Goal: Task Accomplishment & Management: Use online tool/utility

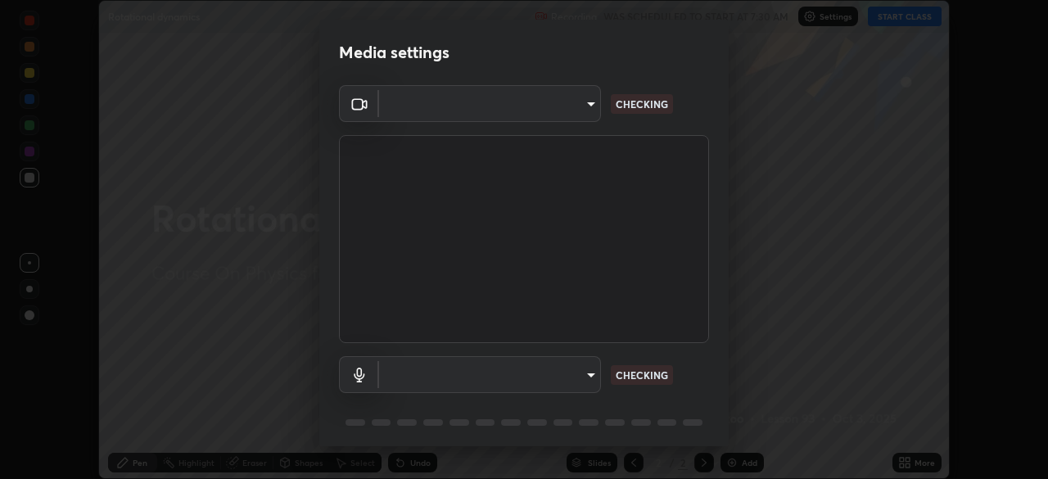
scroll to position [58, 0]
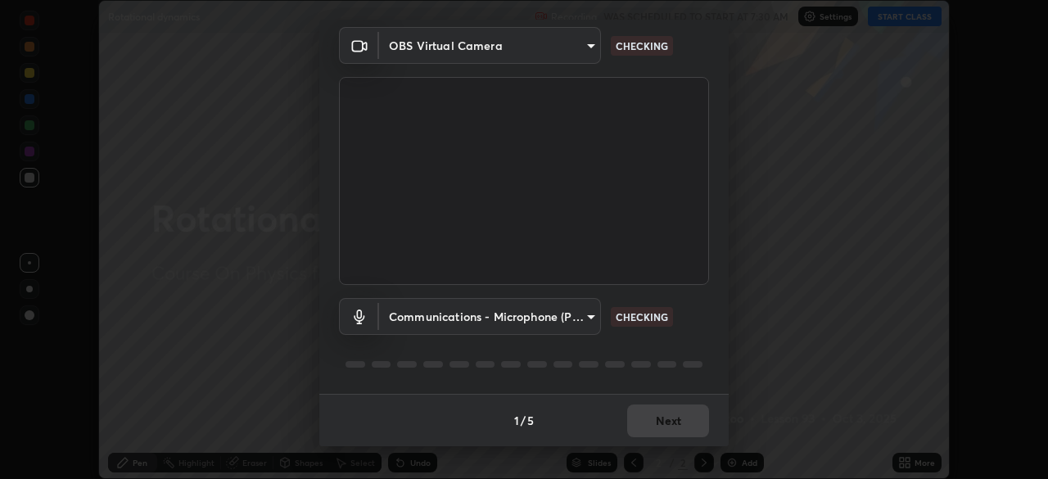
type input "9233a0e0a263b929919b735b0f084d3bf96293af2dbdf5f4a7f48b79dee29d39"
type input "communications"
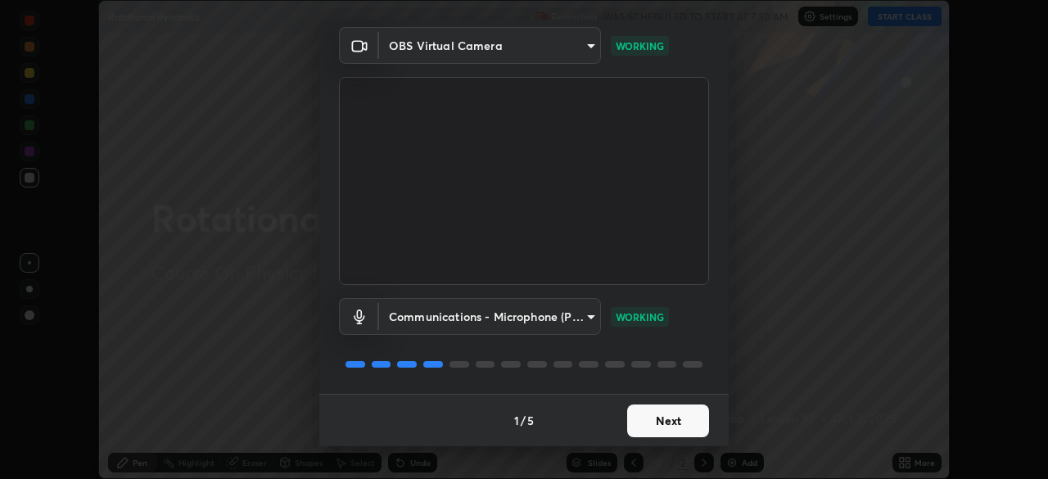
click at [671, 420] on button "Next" at bounding box center [668, 420] width 82 height 33
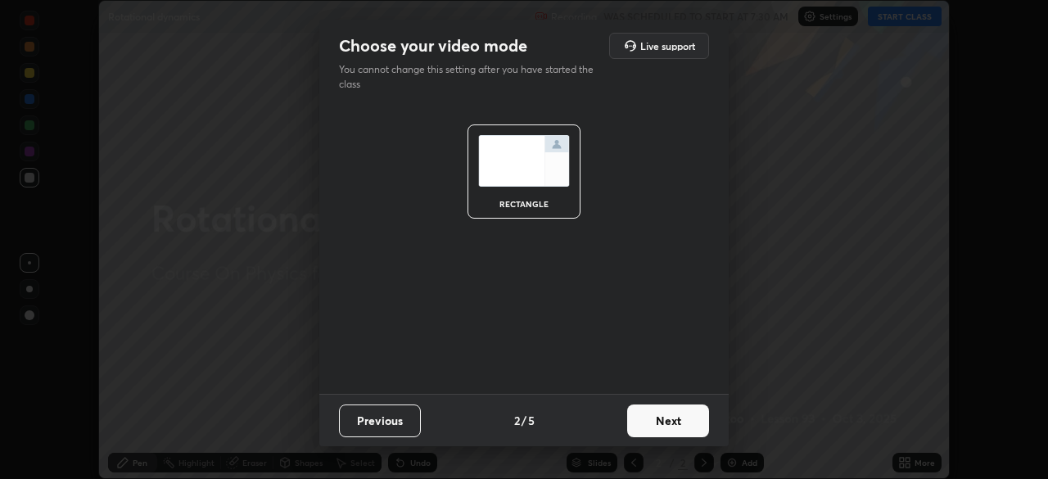
scroll to position [0, 0]
click at [672, 422] on button "Next" at bounding box center [668, 420] width 82 height 33
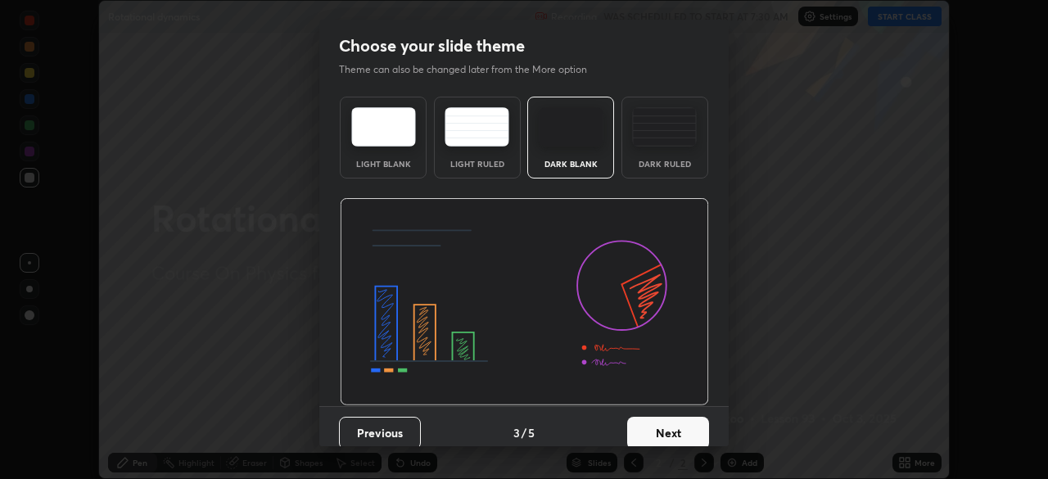
click at [673, 427] on button "Next" at bounding box center [668, 433] width 82 height 33
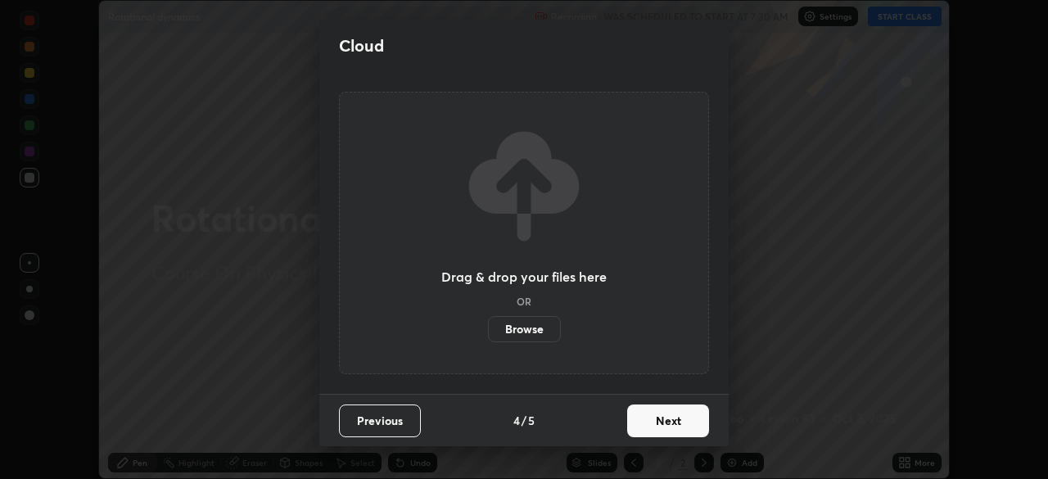
click at [678, 417] on button "Next" at bounding box center [668, 420] width 82 height 33
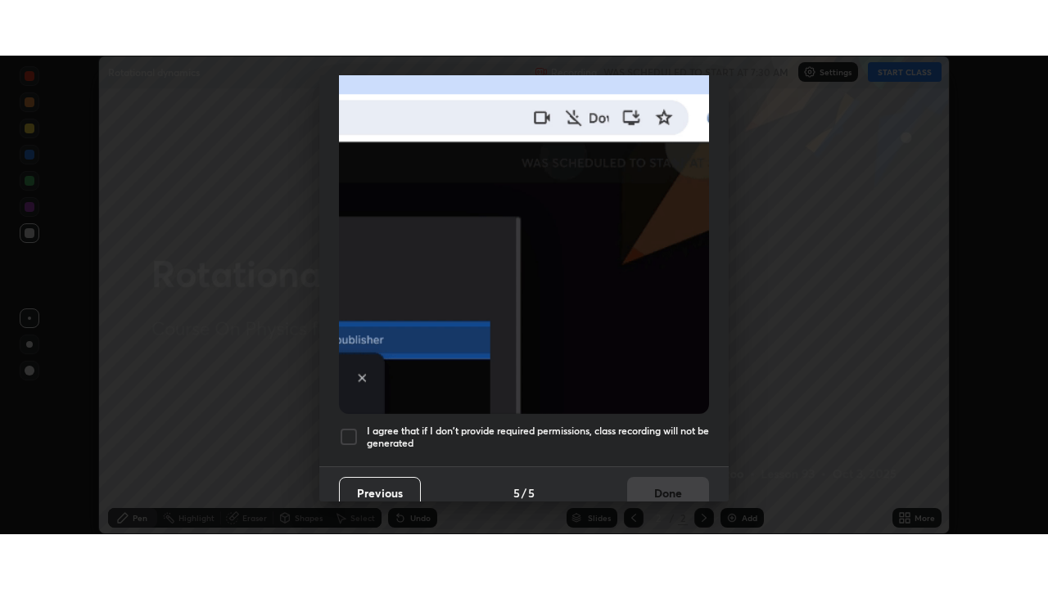
scroll to position [392, 0]
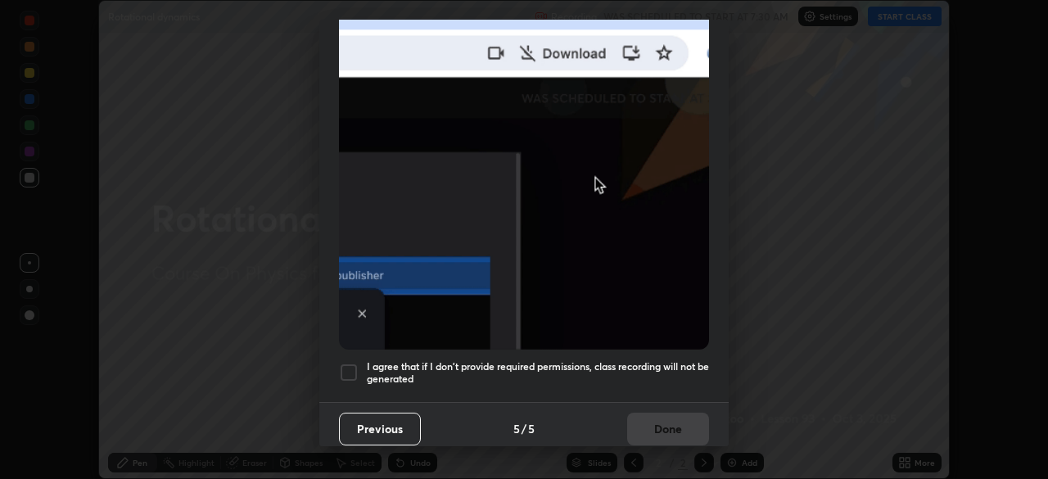
click at [662, 360] on h5 "I agree that if I don't provide required permissions, class recording will not …" at bounding box center [538, 372] width 342 height 25
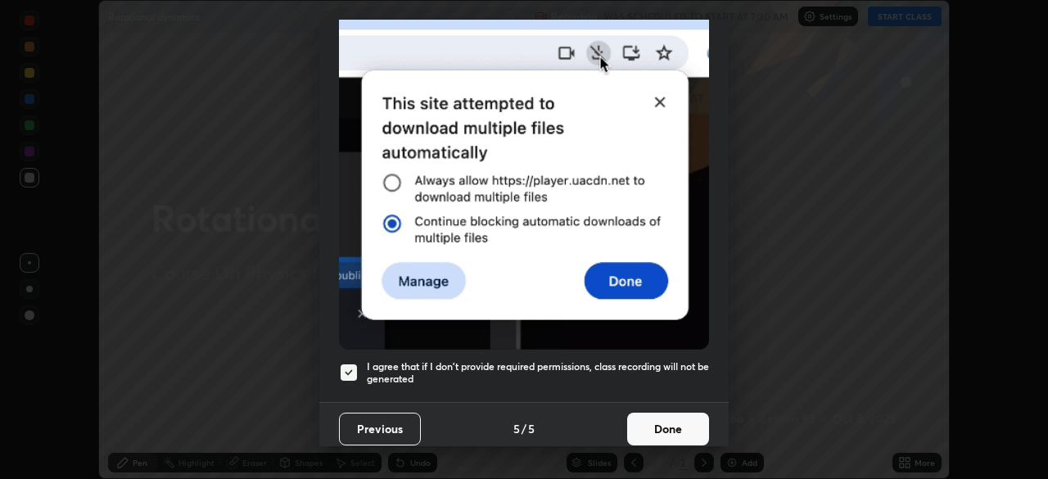
click at [681, 422] on button "Done" at bounding box center [668, 429] width 82 height 33
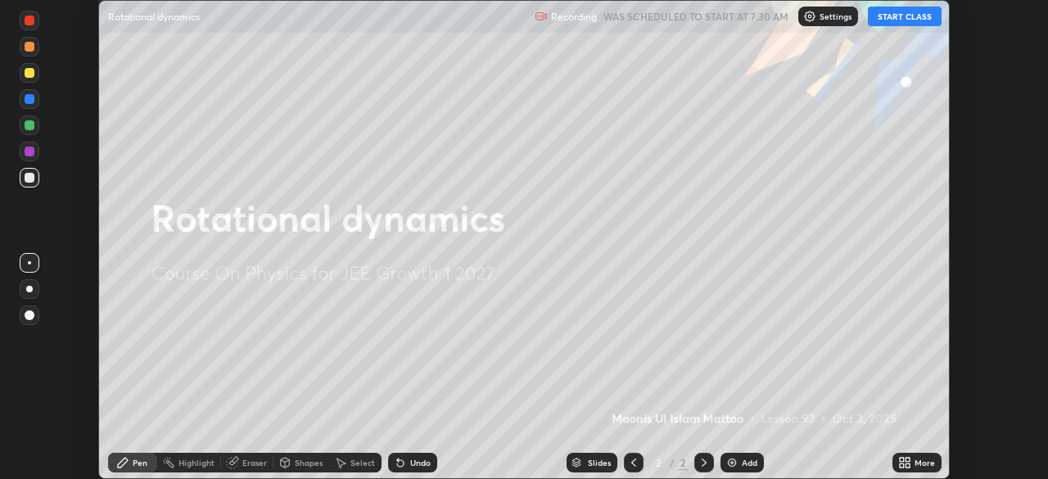
click at [742, 458] on div "Add" at bounding box center [750, 462] width 16 height 8
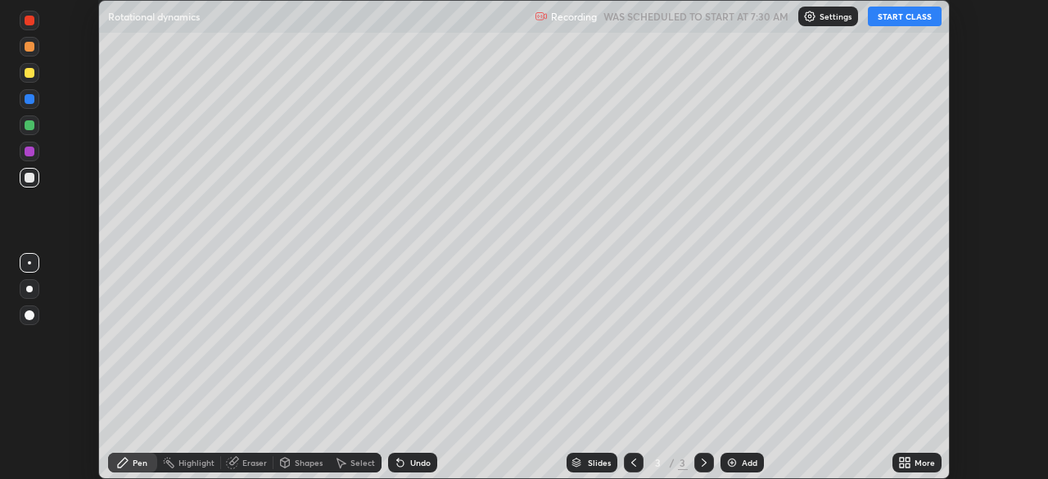
click at [907, 459] on icon at bounding box center [907, 460] width 4 height 4
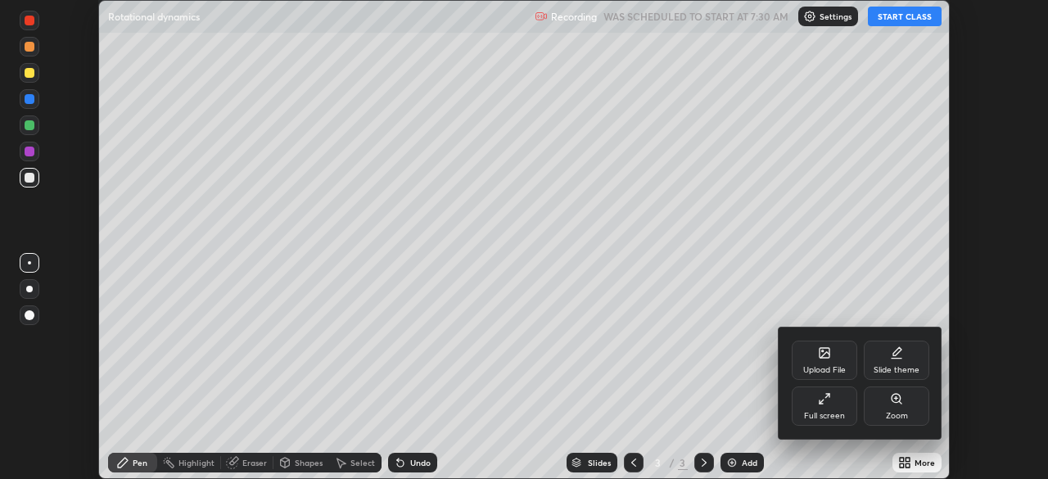
click at [824, 416] on div "Full screen" at bounding box center [824, 416] width 41 height 8
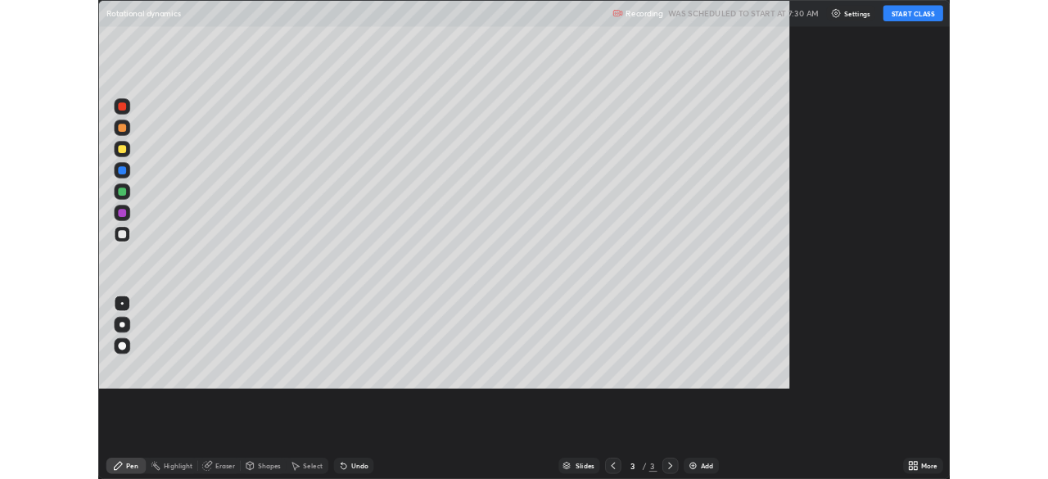
scroll to position [589, 1048]
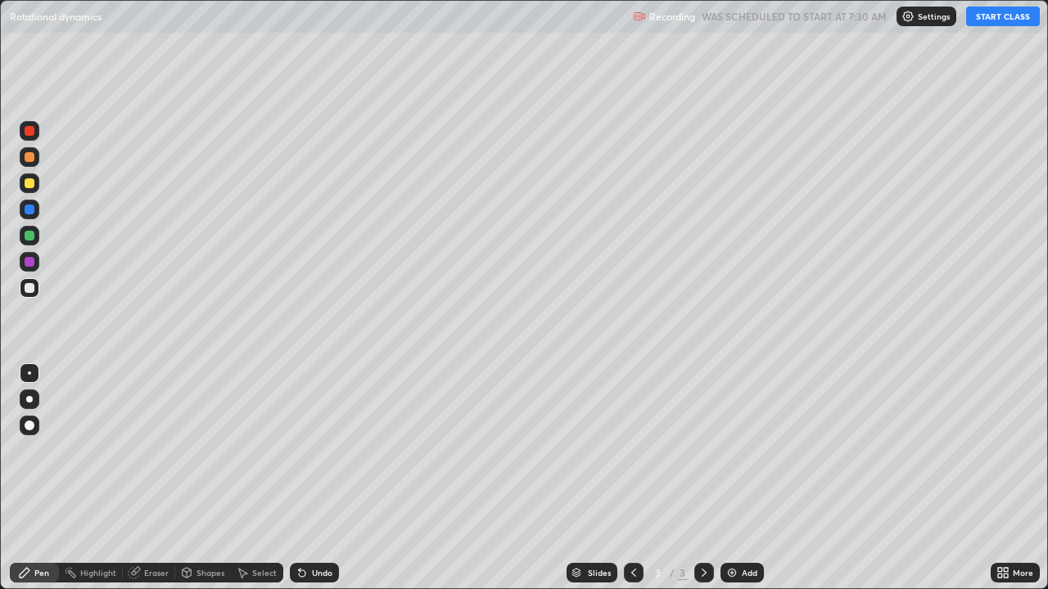
click at [1000, 17] on button "START CLASS" at bounding box center [1003, 17] width 74 height 20
click at [26, 264] on div at bounding box center [30, 262] width 10 height 10
click at [161, 478] on div "Eraser" at bounding box center [149, 573] width 52 height 20
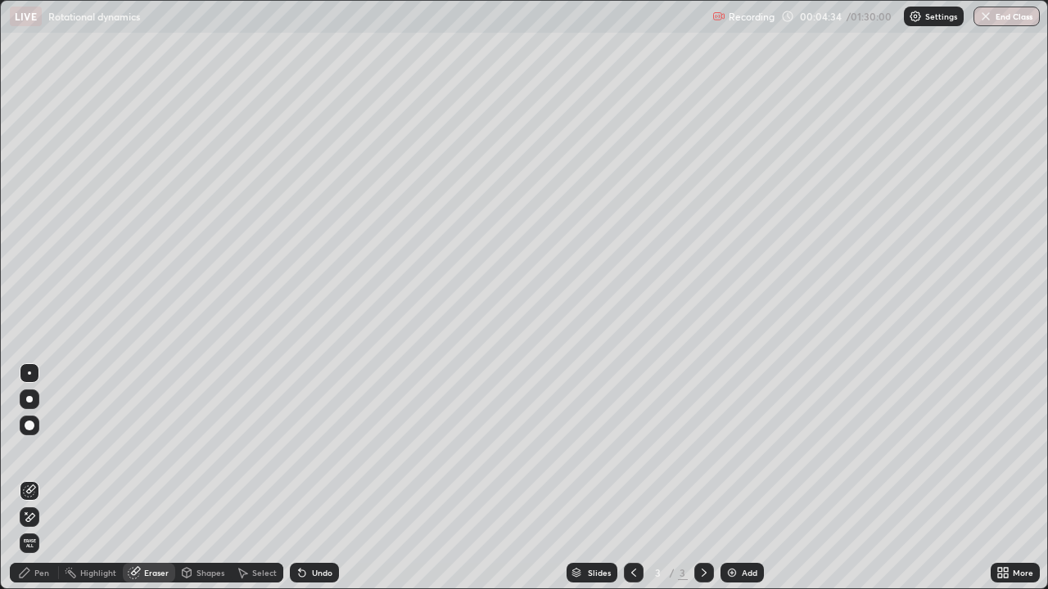
click at [29, 478] on icon at bounding box center [24, 572] width 13 height 13
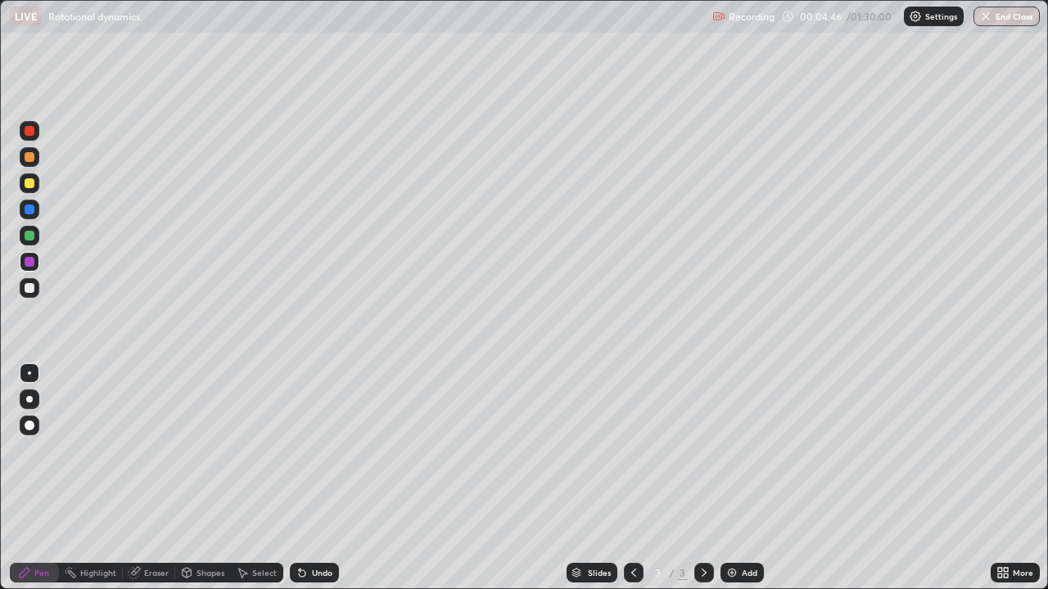
click at [100, 478] on div "Highlight" at bounding box center [98, 573] width 36 height 8
click at [153, 478] on div "Eraser" at bounding box center [156, 573] width 25 height 8
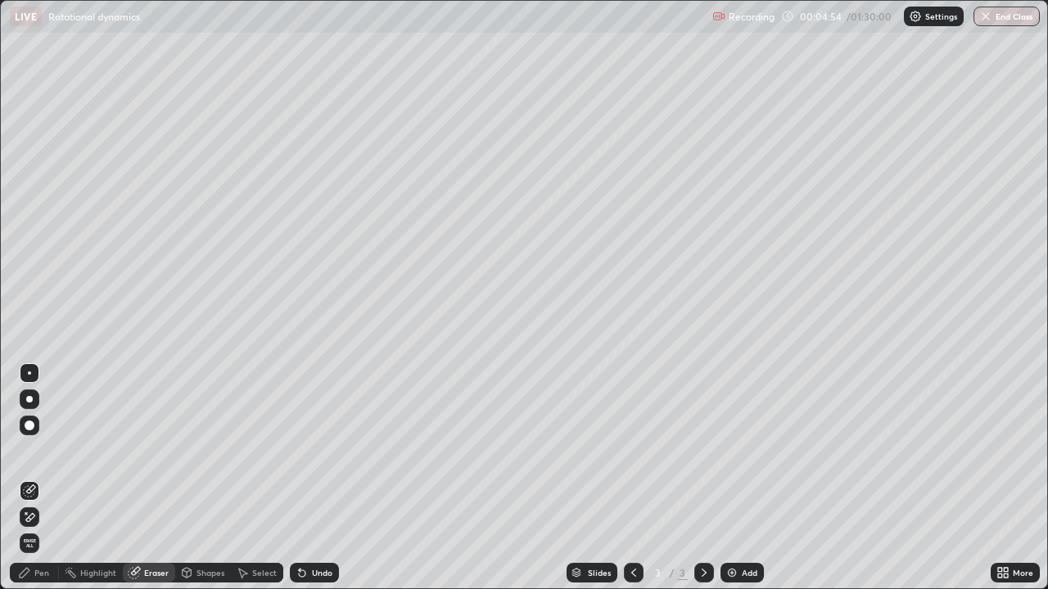
click at [33, 478] on div "Pen" at bounding box center [34, 573] width 49 height 20
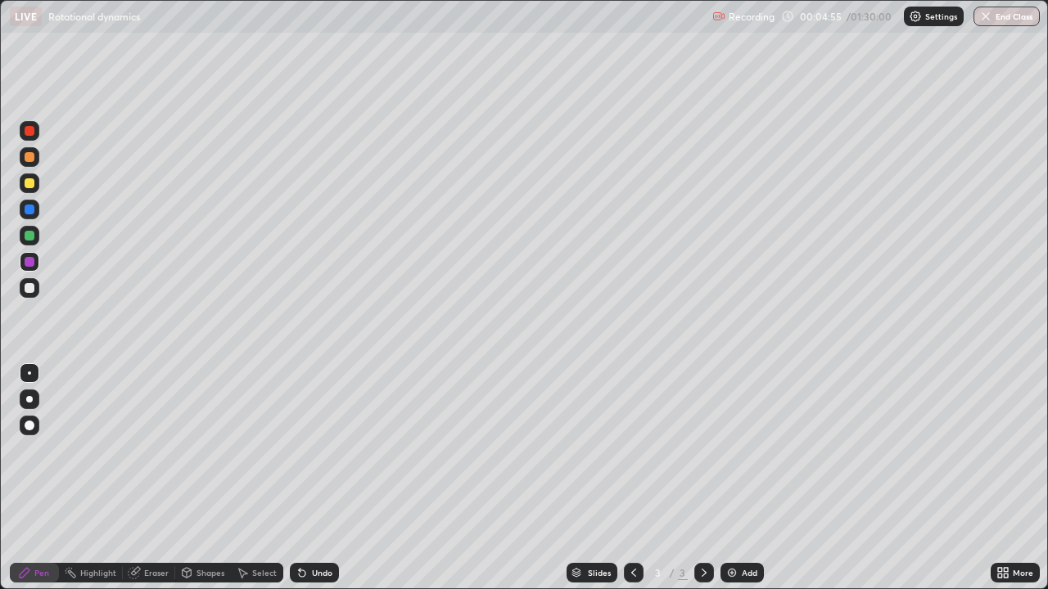
click at [29, 289] on div at bounding box center [30, 288] width 10 height 10
click at [325, 478] on div "Undo" at bounding box center [322, 573] width 20 height 8
click at [323, 478] on div "Undo" at bounding box center [314, 573] width 49 height 20
click at [327, 478] on div "Undo" at bounding box center [322, 573] width 20 height 8
click at [34, 240] on div at bounding box center [30, 236] width 20 height 20
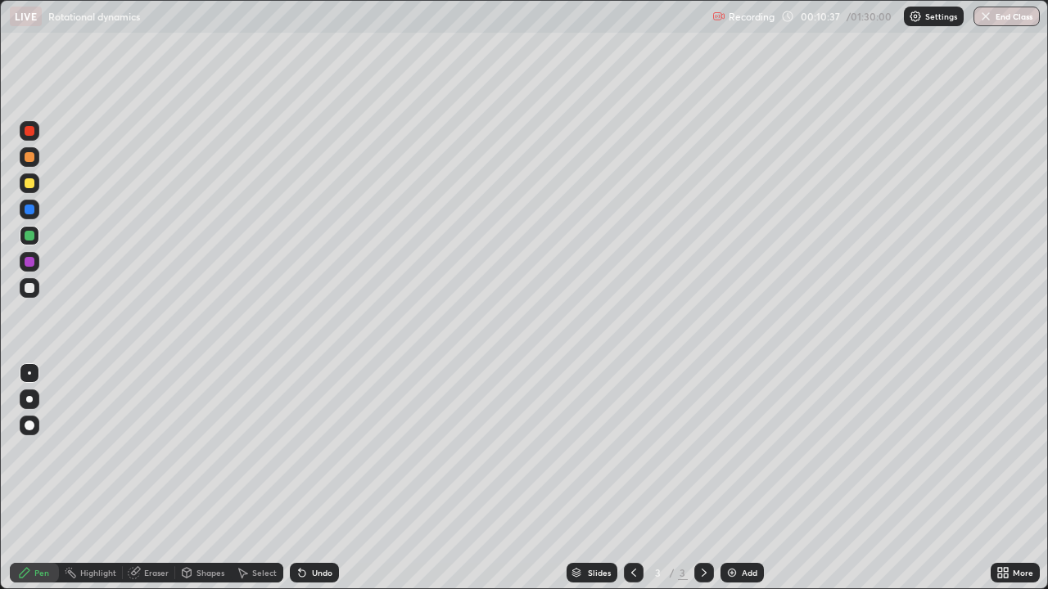
click at [27, 183] on div at bounding box center [30, 183] width 10 height 10
click at [30, 292] on div at bounding box center [30, 288] width 10 height 10
click at [733, 478] on img at bounding box center [731, 572] width 13 height 13
click at [29, 212] on div at bounding box center [30, 210] width 10 height 10
click at [30, 236] on div at bounding box center [30, 236] width 10 height 10
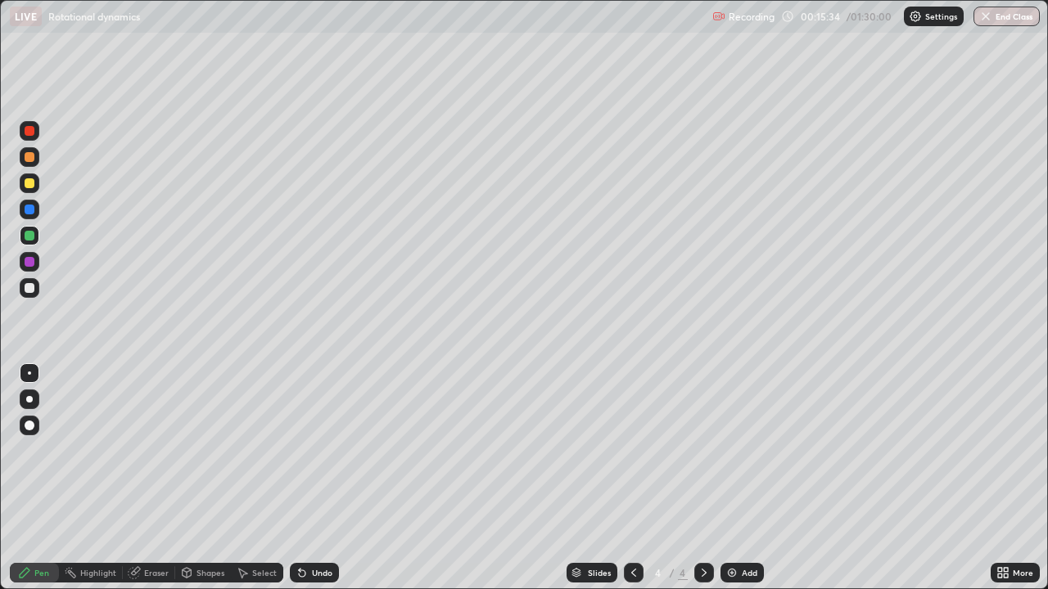
click at [26, 185] on div at bounding box center [30, 183] width 10 height 10
click at [312, 478] on div "Undo" at bounding box center [322, 573] width 20 height 8
click at [29, 263] on div at bounding box center [30, 262] width 10 height 10
click at [313, 478] on div "Undo" at bounding box center [322, 573] width 20 height 8
click at [27, 133] on div at bounding box center [30, 131] width 10 height 10
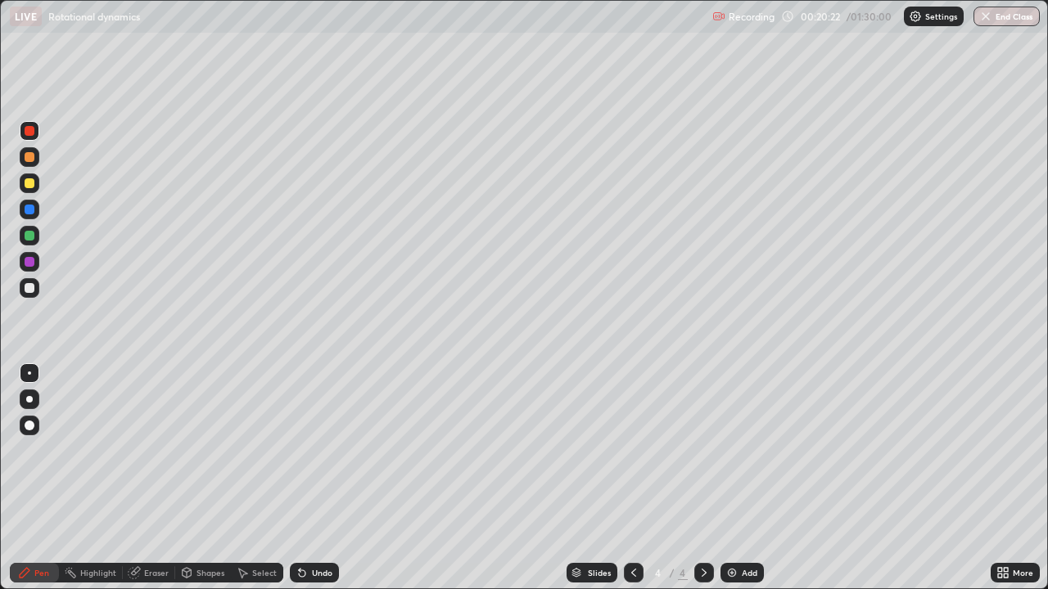
click at [742, 478] on div "Add" at bounding box center [750, 573] width 16 height 8
click at [25, 185] on div at bounding box center [30, 183] width 10 height 10
click at [29, 237] on div at bounding box center [30, 236] width 10 height 10
click at [29, 265] on div at bounding box center [30, 262] width 10 height 10
click at [31, 284] on div at bounding box center [30, 288] width 10 height 10
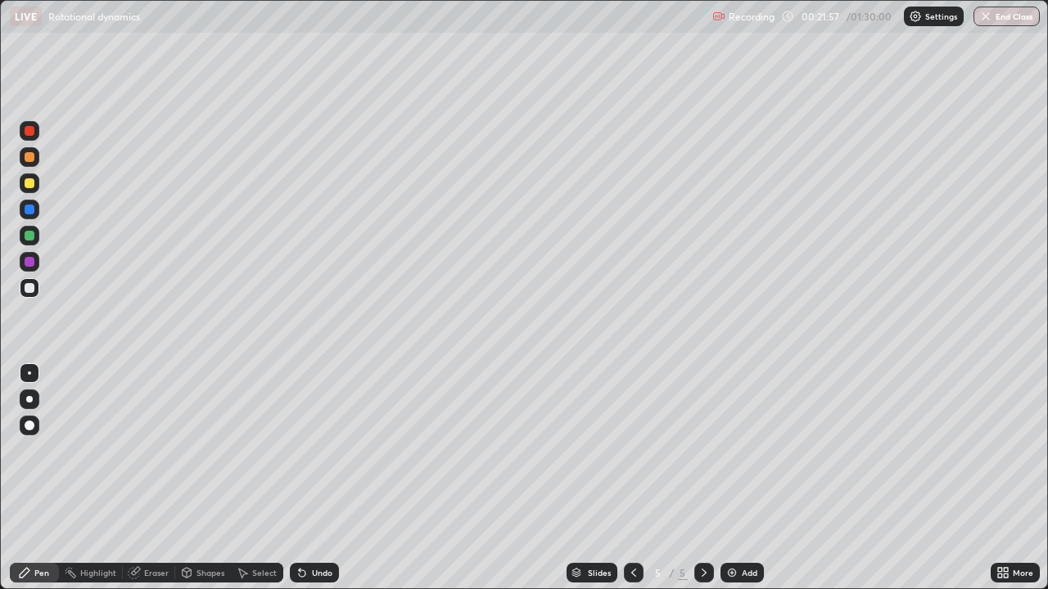
click at [29, 238] on div at bounding box center [30, 236] width 10 height 10
click at [314, 478] on div "Undo" at bounding box center [322, 573] width 20 height 8
click at [319, 478] on div "Undo" at bounding box center [322, 573] width 20 height 8
click at [314, 478] on div "Undo" at bounding box center [322, 573] width 20 height 8
click at [731, 478] on img at bounding box center [731, 572] width 13 height 13
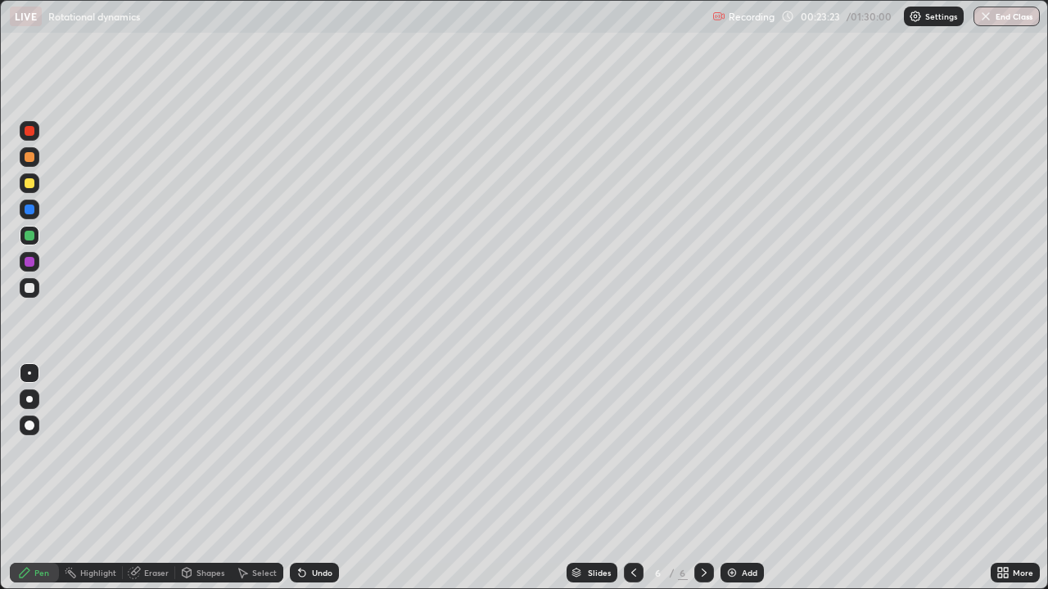
click at [28, 260] on div at bounding box center [30, 262] width 10 height 10
click at [30, 288] on div at bounding box center [30, 288] width 10 height 10
click at [31, 262] on div at bounding box center [30, 262] width 10 height 10
click at [31, 164] on div at bounding box center [30, 157] width 20 height 20
click at [32, 265] on div at bounding box center [30, 262] width 10 height 10
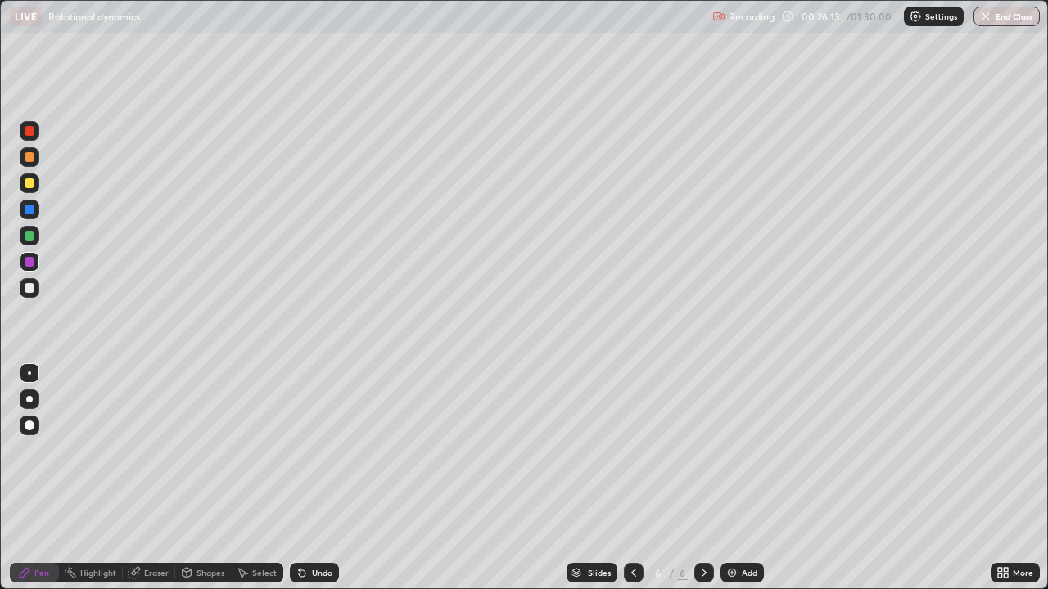
click at [30, 285] on div at bounding box center [30, 288] width 10 height 10
click at [28, 186] on div at bounding box center [30, 183] width 10 height 10
click at [28, 261] on div at bounding box center [30, 262] width 10 height 10
click at [27, 234] on div at bounding box center [30, 236] width 10 height 10
click at [30, 160] on div at bounding box center [30, 157] width 10 height 10
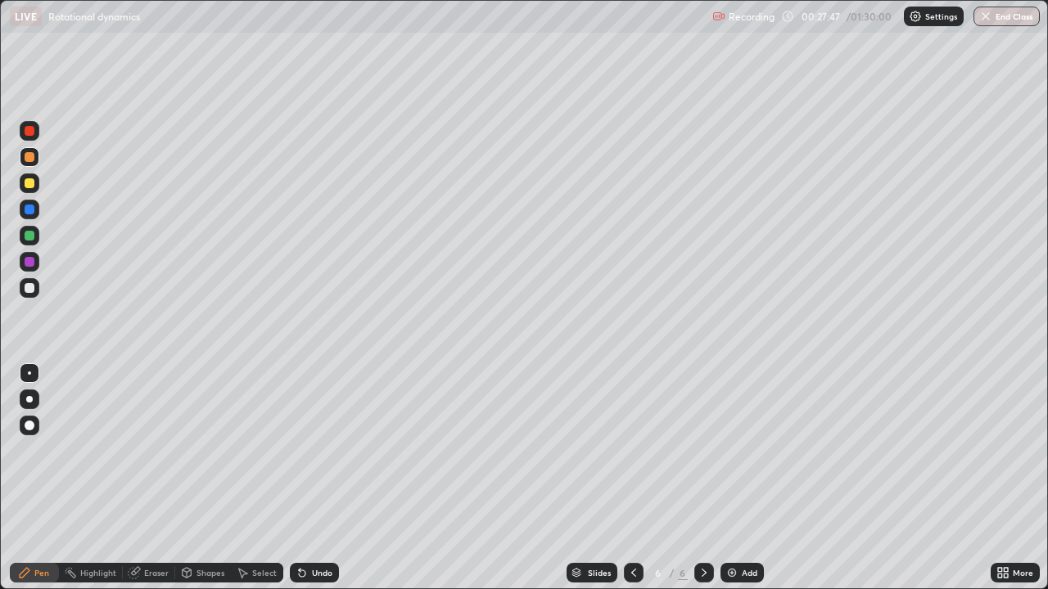
click at [320, 478] on div "Undo" at bounding box center [314, 573] width 49 height 20
click at [318, 478] on div "Undo" at bounding box center [322, 573] width 20 height 8
click at [731, 478] on img at bounding box center [731, 572] width 13 height 13
click at [208, 478] on div "Shapes" at bounding box center [203, 573] width 56 height 20
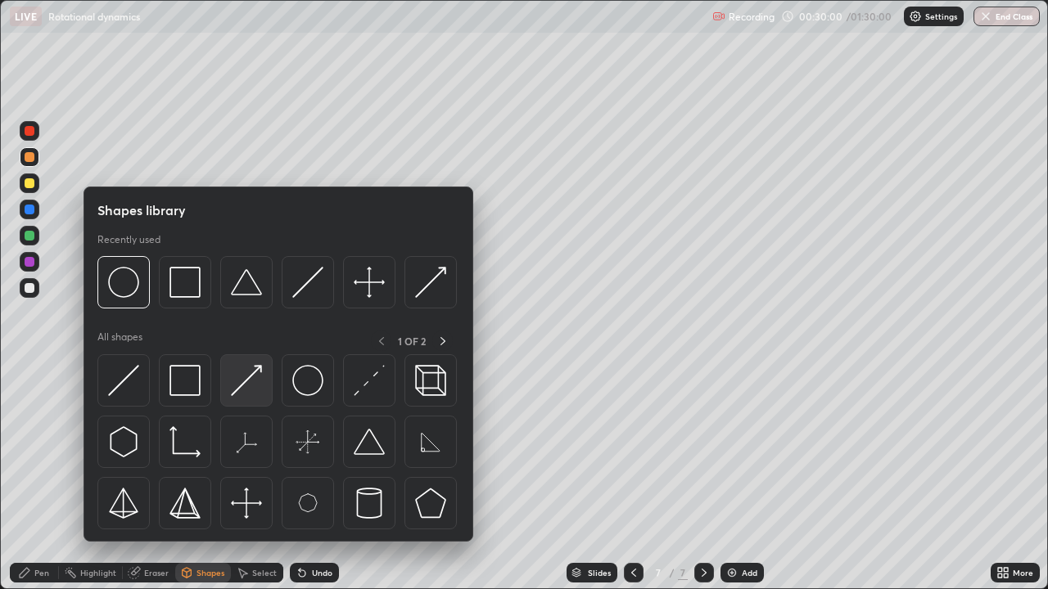
click at [237, 387] on img at bounding box center [246, 380] width 31 height 31
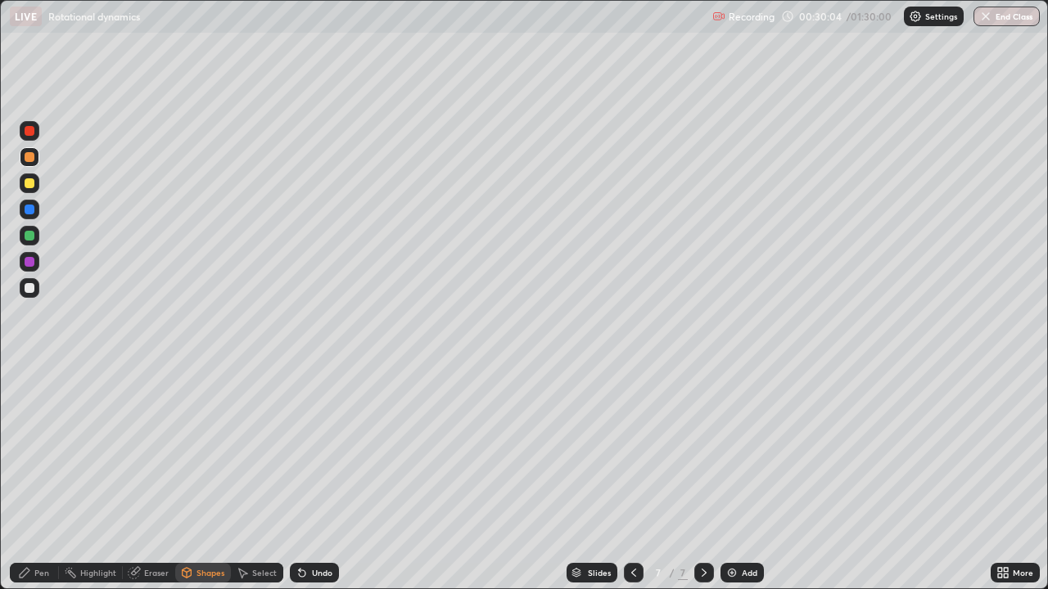
click at [39, 478] on div "Pen" at bounding box center [34, 573] width 49 height 20
click at [29, 289] on div at bounding box center [30, 288] width 10 height 10
click at [312, 478] on div "Undo" at bounding box center [322, 573] width 20 height 8
click at [316, 478] on div "Undo" at bounding box center [322, 573] width 20 height 8
click at [25, 258] on div at bounding box center [30, 262] width 10 height 10
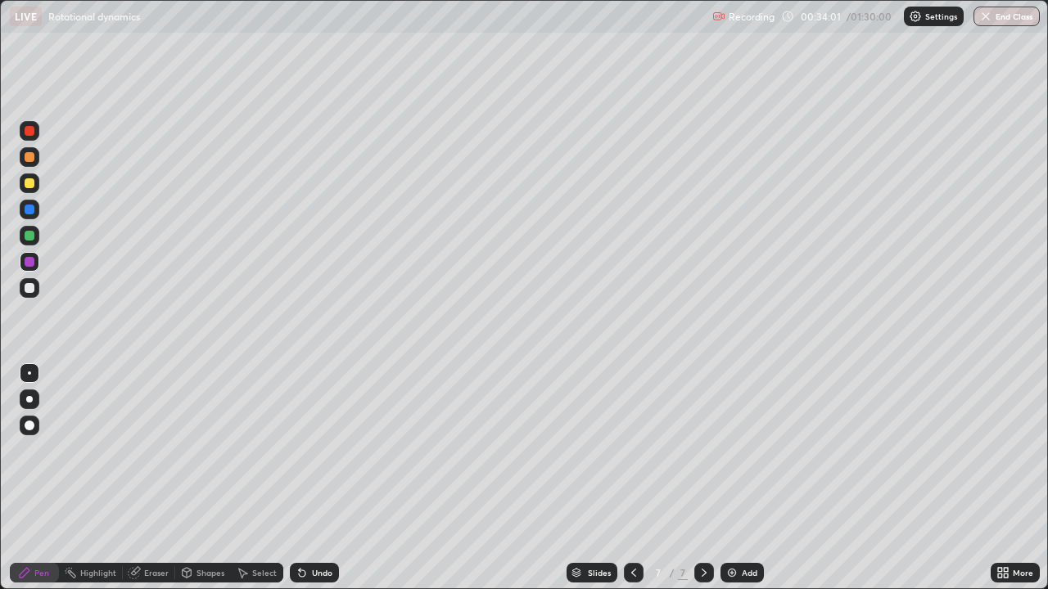
click at [29, 236] on div at bounding box center [30, 236] width 10 height 10
click at [29, 263] on div at bounding box center [30, 262] width 10 height 10
click at [38, 474] on div at bounding box center [29, 458] width 26 height 196
click at [736, 478] on img at bounding box center [731, 572] width 13 height 13
click at [34, 287] on div at bounding box center [30, 288] width 10 height 10
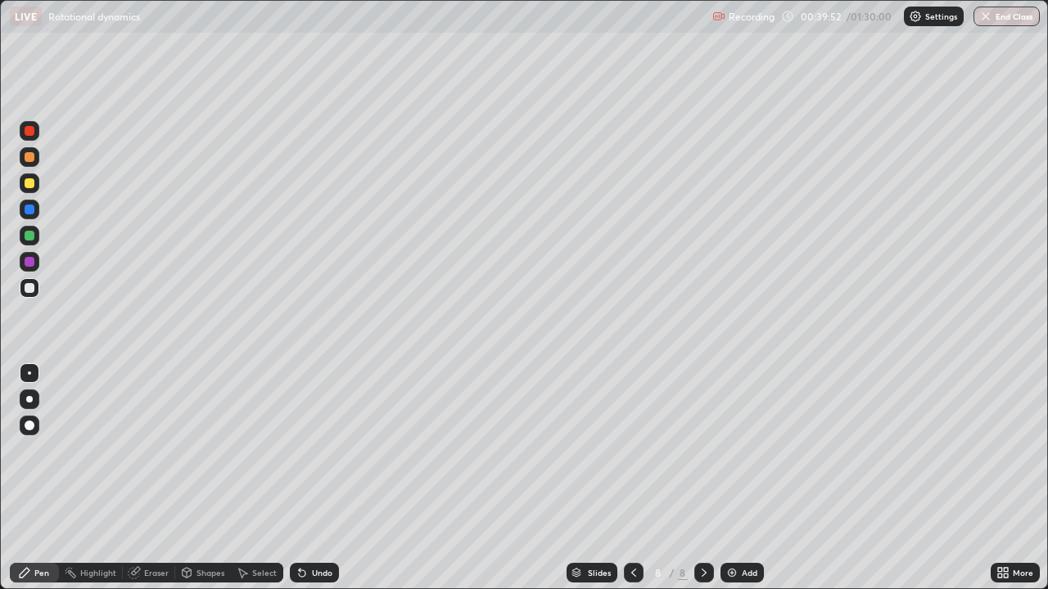
click at [28, 184] on div at bounding box center [30, 183] width 10 height 10
click at [28, 209] on div at bounding box center [30, 210] width 10 height 10
click at [35, 287] on div at bounding box center [30, 288] width 20 height 20
click at [26, 235] on div at bounding box center [30, 236] width 10 height 10
click at [29, 287] on div at bounding box center [30, 288] width 10 height 10
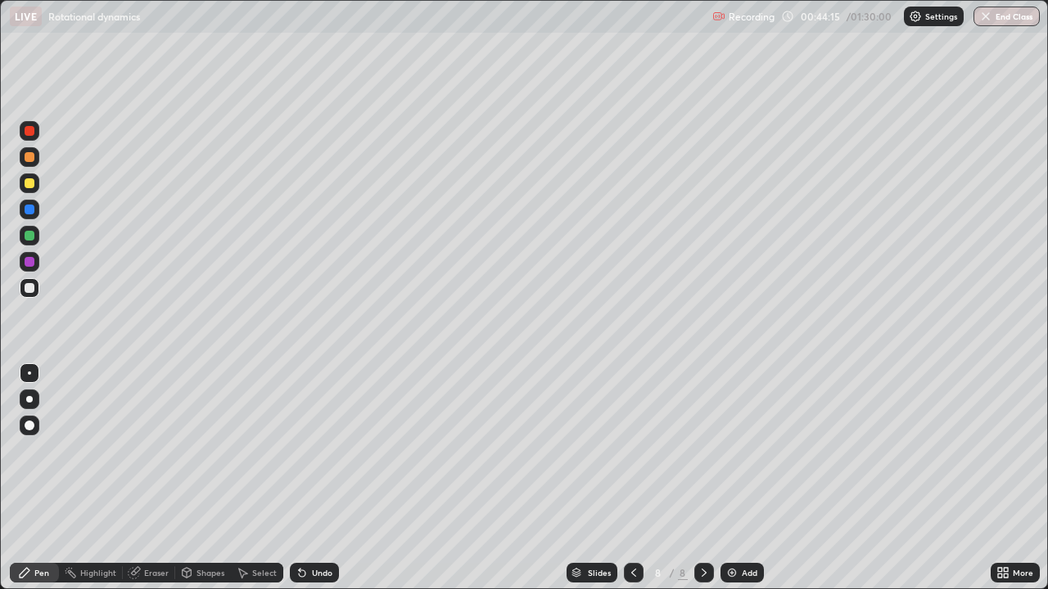
click at [738, 478] on div "Add" at bounding box center [741, 573] width 43 height 20
click at [29, 236] on div at bounding box center [30, 236] width 10 height 10
click at [29, 186] on div at bounding box center [30, 183] width 10 height 10
click at [305, 478] on icon at bounding box center [302, 572] width 13 height 13
click at [31, 234] on div at bounding box center [30, 236] width 10 height 10
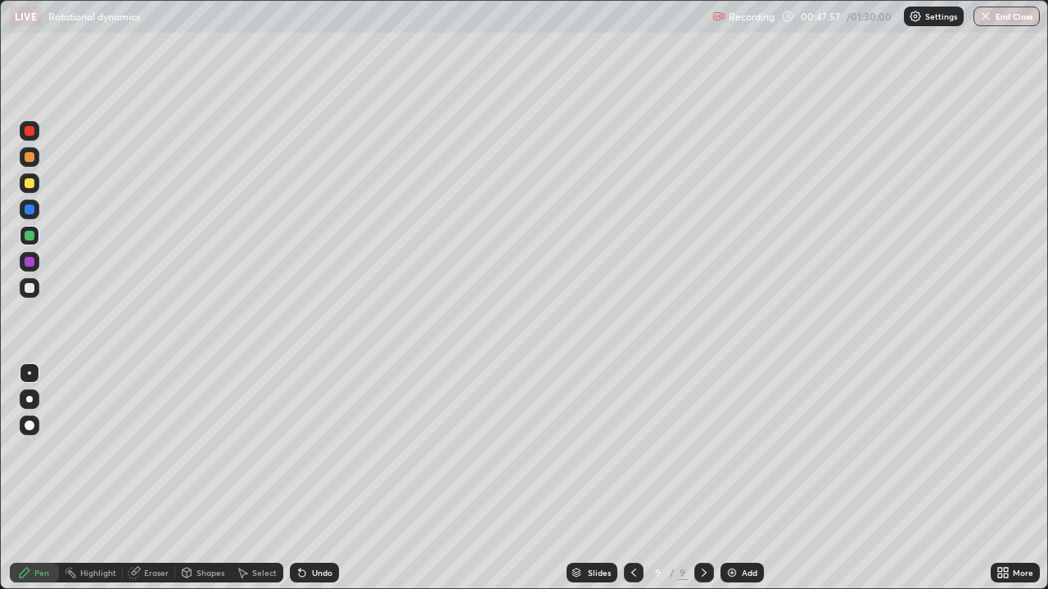
click at [28, 261] on div at bounding box center [30, 262] width 10 height 10
click at [157, 478] on div "Eraser" at bounding box center [156, 573] width 25 height 8
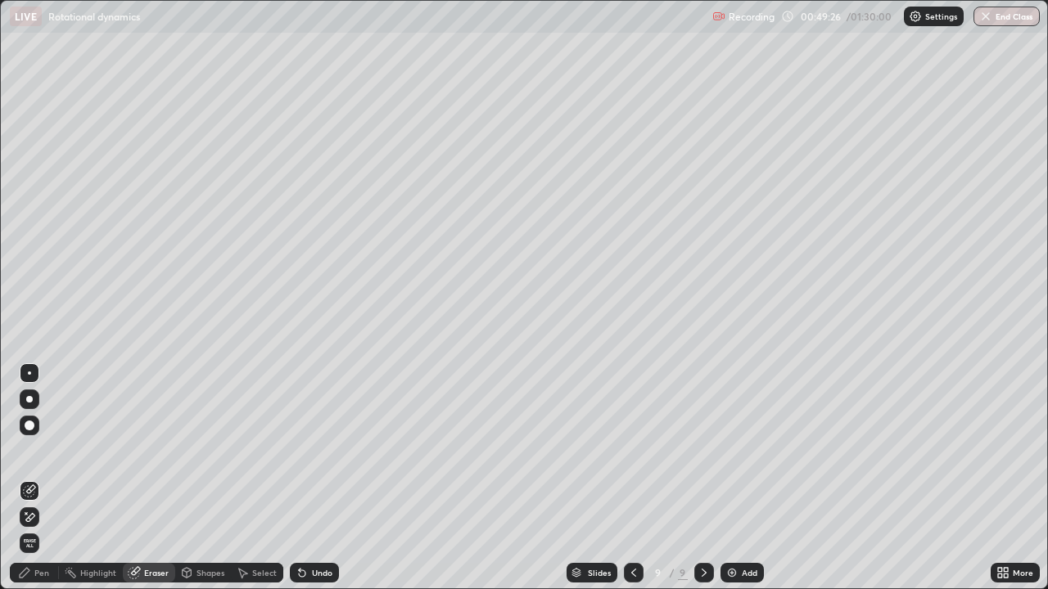
click at [48, 478] on div "Pen" at bounding box center [41, 573] width 15 height 8
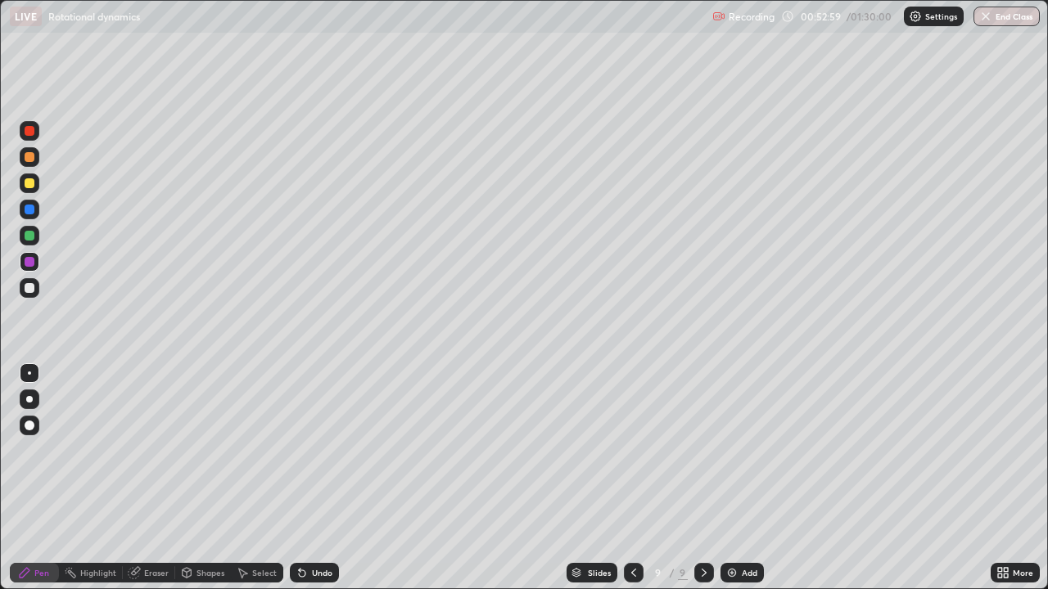
click at [38, 202] on div at bounding box center [30, 210] width 20 height 20
click at [702, 478] on icon at bounding box center [703, 572] width 13 height 13
click at [742, 478] on div "Add" at bounding box center [750, 573] width 16 height 8
click at [32, 239] on div at bounding box center [30, 236] width 10 height 10
click at [328, 478] on div "Undo" at bounding box center [322, 573] width 20 height 8
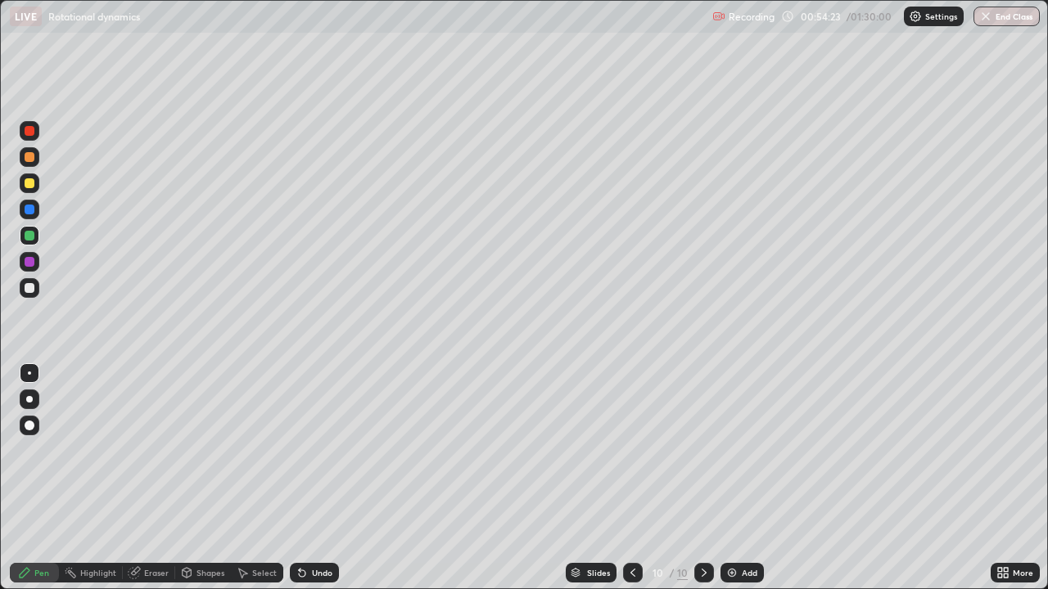
click at [30, 163] on div at bounding box center [30, 157] width 20 height 20
click at [631, 478] on icon at bounding box center [632, 573] width 5 height 8
click at [704, 478] on icon at bounding box center [703, 572] width 13 height 13
click at [34, 260] on div at bounding box center [30, 262] width 10 height 10
click at [735, 478] on img at bounding box center [731, 572] width 13 height 13
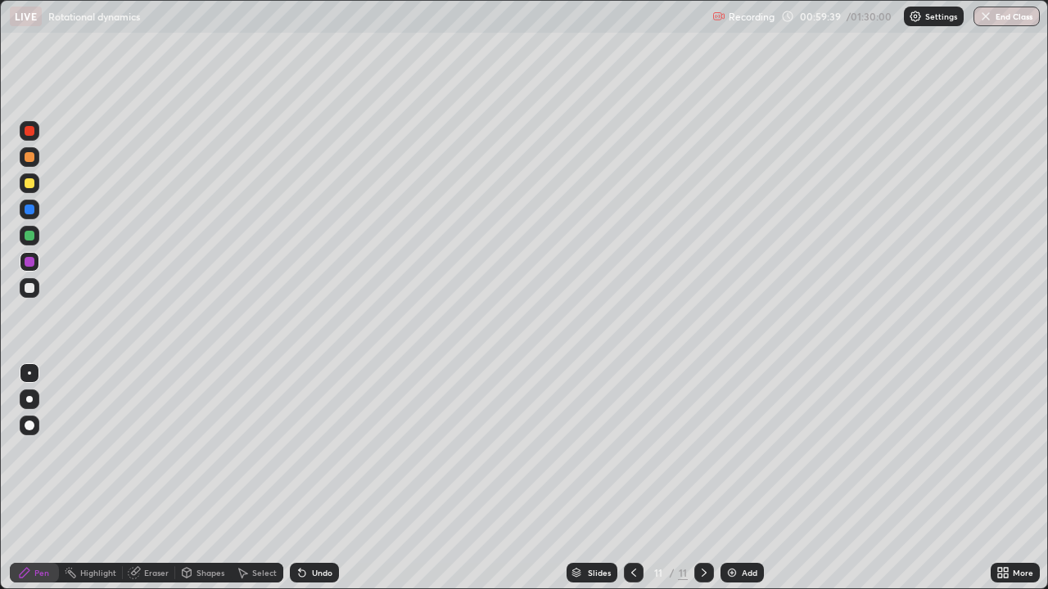
click at [30, 236] on div at bounding box center [30, 236] width 10 height 10
click at [632, 478] on icon at bounding box center [633, 572] width 13 height 13
click at [709, 478] on icon at bounding box center [703, 572] width 13 height 13
click at [323, 478] on div "Undo" at bounding box center [314, 573] width 49 height 20
click at [317, 478] on div "Undo" at bounding box center [322, 573] width 20 height 8
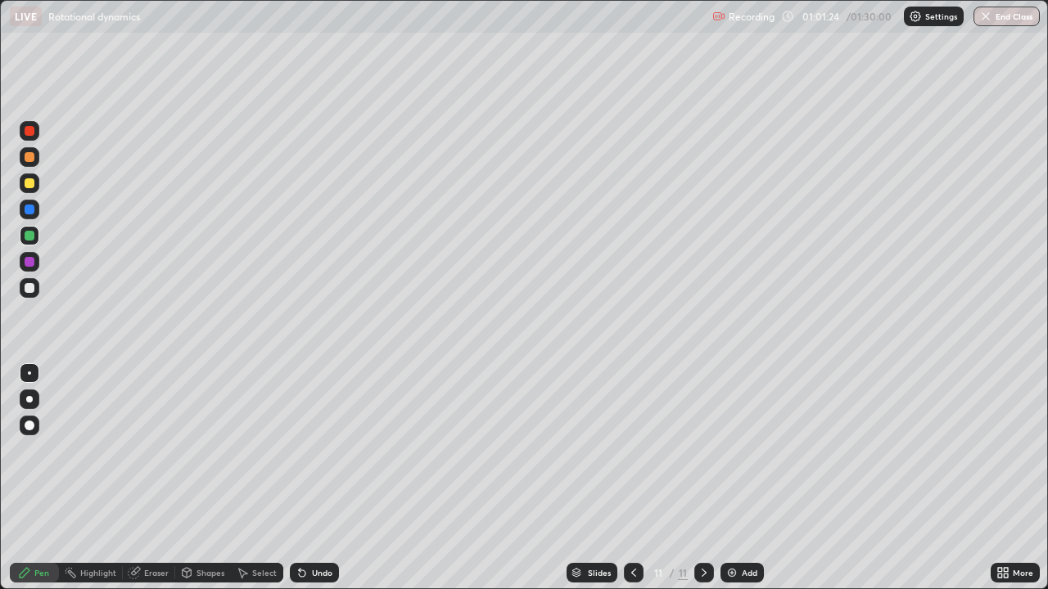
click at [29, 269] on div at bounding box center [30, 262] width 20 height 20
click at [29, 291] on div at bounding box center [30, 288] width 10 height 10
click at [28, 215] on div at bounding box center [30, 210] width 20 height 20
click at [37, 287] on div at bounding box center [30, 288] width 20 height 20
click at [632, 478] on icon at bounding box center [633, 572] width 13 height 13
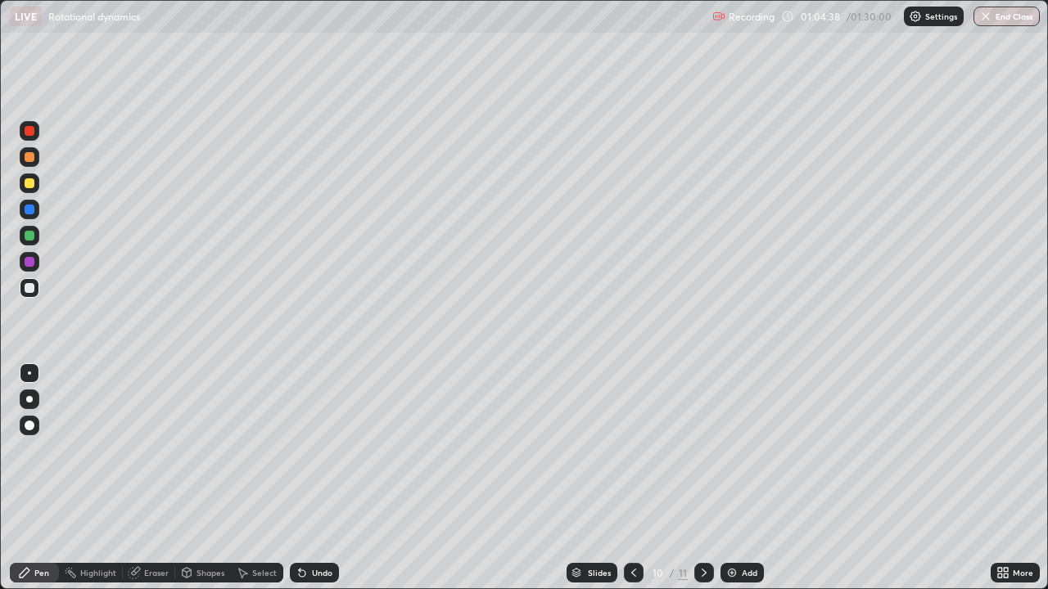
click at [632, 478] on icon at bounding box center [633, 572] width 13 height 13
click at [702, 478] on icon at bounding box center [703, 572] width 13 height 13
click at [703, 478] on icon at bounding box center [703, 572] width 13 height 13
click at [632, 478] on icon at bounding box center [633, 572] width 13 height 13
click at [702, 478] on icon at bounding box center [703, 572] width 13 height 13
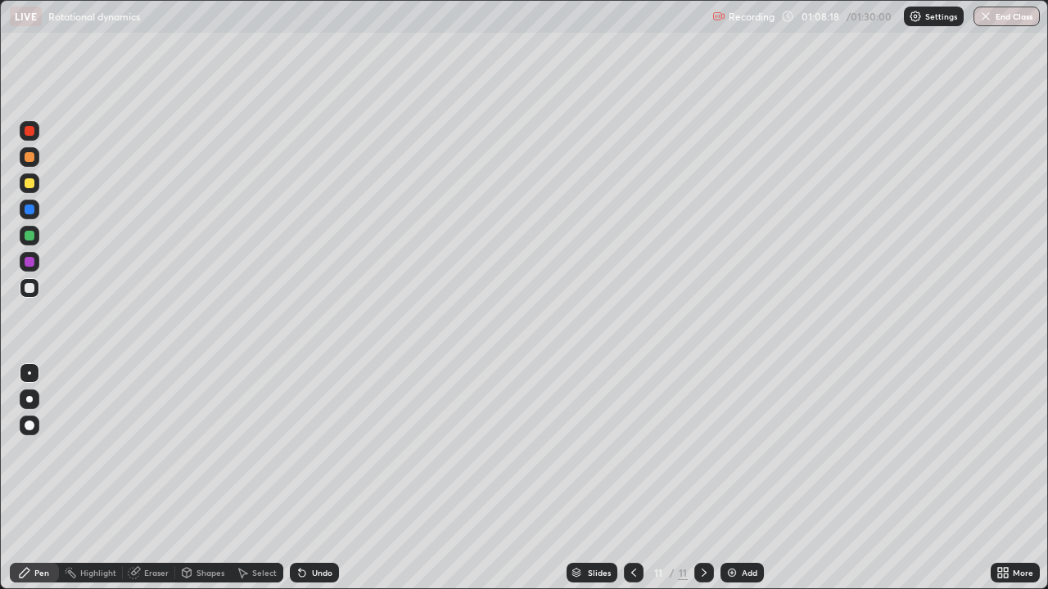
click at [747, 478] on div "Add" at bounding box center [750, 573] width 16 height 8
click at [32, 214] on div at bounding box center [30, 210] width 10 height 10
click at [26, 187] on div at bounding box center [30, 183] width 10 height 10
click at [327, 478] on div "Undo" at bounding box center [322, 573] width 20 height 8
click at [317, 478] on div "Undo" at bounding box center [322, 573] width 20 height 8
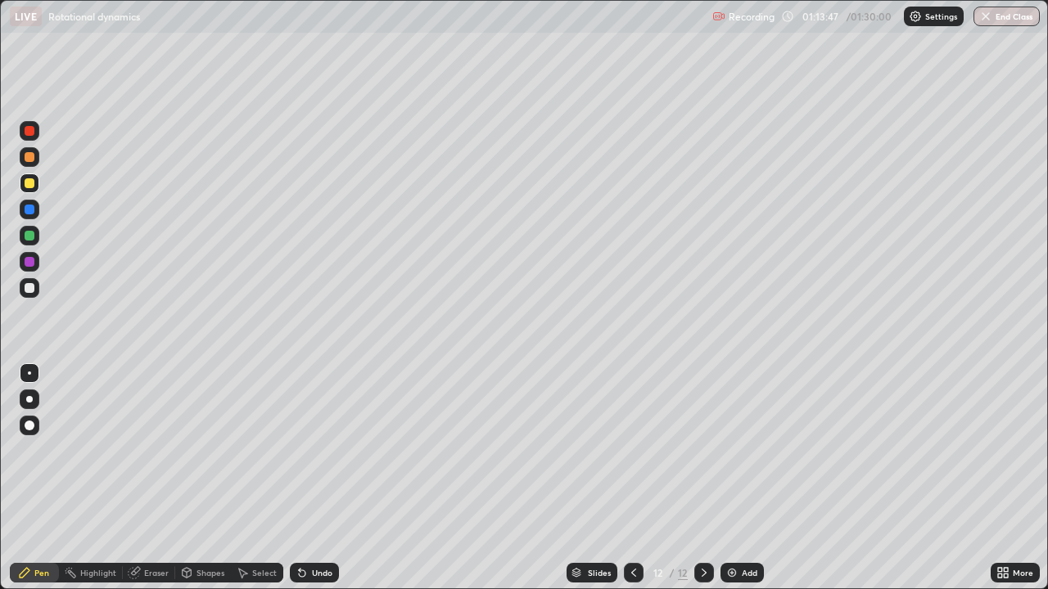
click at [634, 478] on icon at bounding box center [633, 573] width 5 height 8
click at [632, 478] on icon at bounding box center [633, 572] width 13 height 13
click at [631, 478] on icon at bounding box center [633, 573] width 5 height 8
click at [630, 478] on icon at bounding box center [633, 572] width 13 height 13
click at [631, 478] on icon at bounding box center [633, 572] width 13 height 13
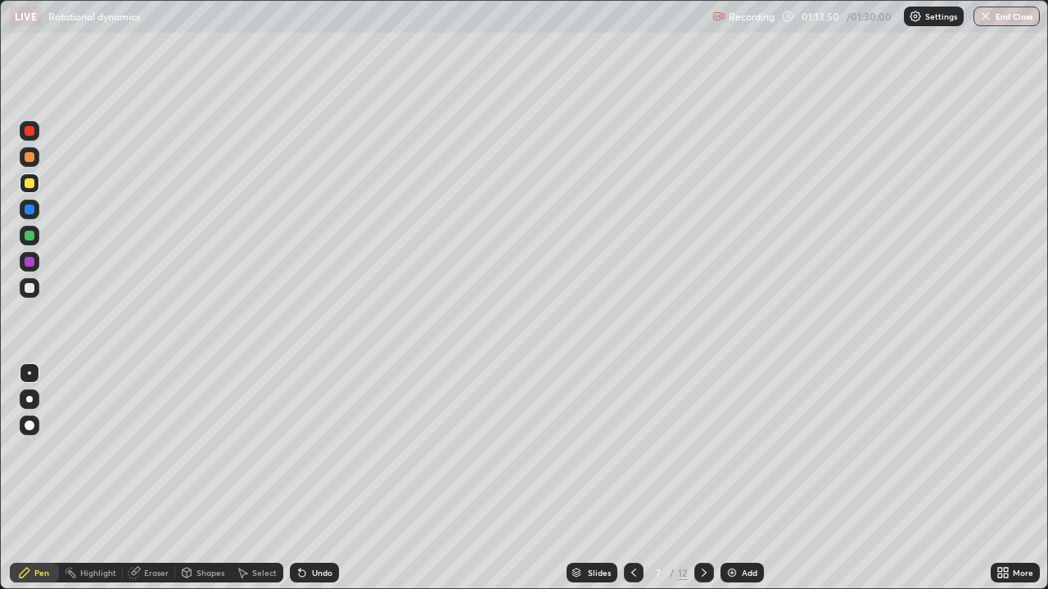
click at [702, 478] on icon at bounding box center [703, 572] width 13 height 13
click at [701, 478] on icon at bounding box center [703, 572] width 13 height 13
click at [702, 478] on icon at bounding box center [703, 572] width 13 height 13
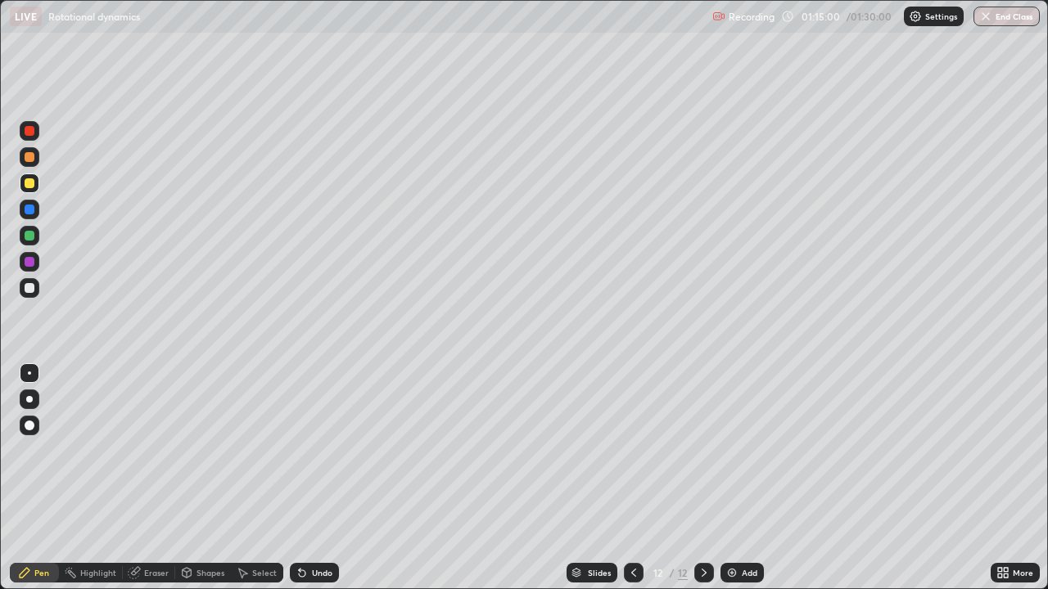
click at [702, 478] on icon at bounding box center [703, 572] width 13 height 13
click at [733, 478] on img at bounding box center [731, 572] width 13 height 13
click at [32, 235] on div at bounding box center [30, 236] width 10 height 10
click at [27, 213] on div at bounding box center [30, 210] width 10 height 10
click at [29, 264] on div at bounding box center [30, 262] width 10 height 10
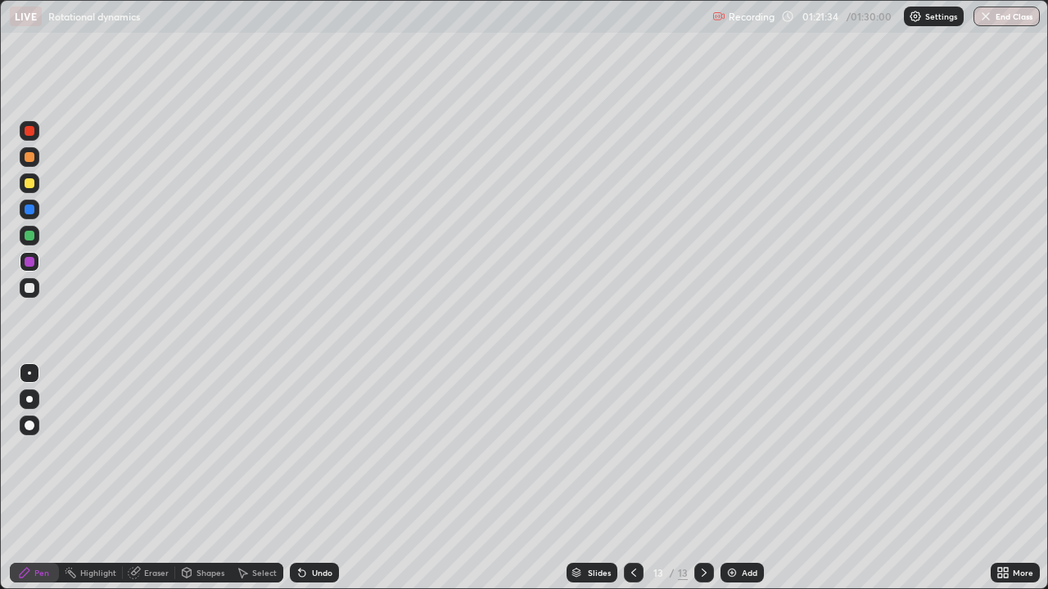
click at [31, 288] on div at bounding box center [30, 288] width 10 height 10
click at [1000, 20] on button "End Class" at bounding box center [1007, 17] width 65 height 20
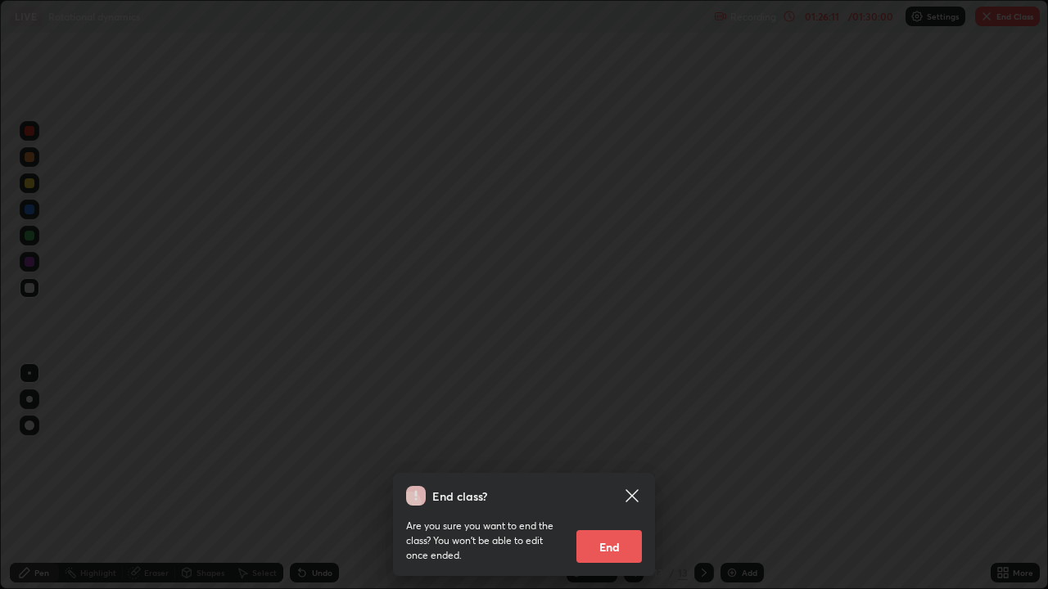
click at [615, 478] on button "End" at bounding box center [608, 546] width 65 height 33
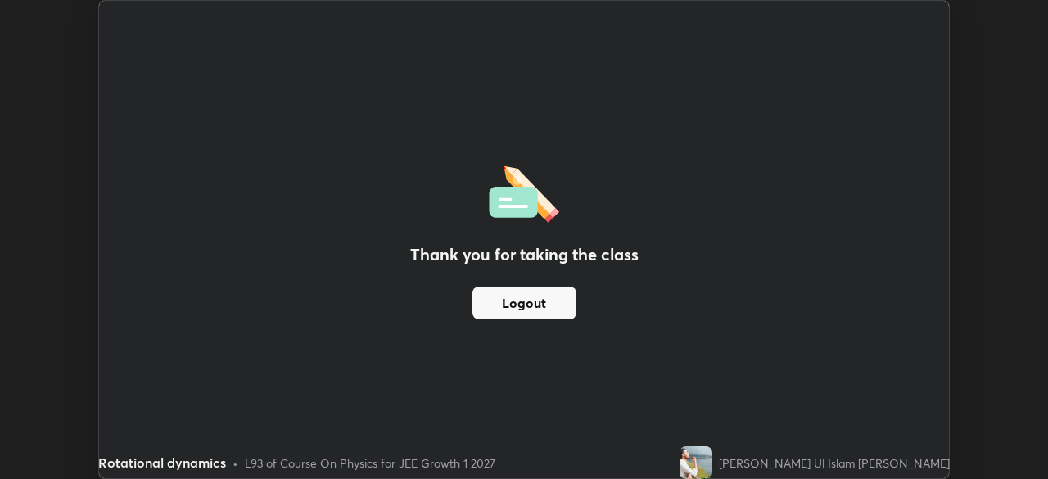
scroll to position [81384, 80815]
